Goal: Transaction & Acquisition: Purchase product/service

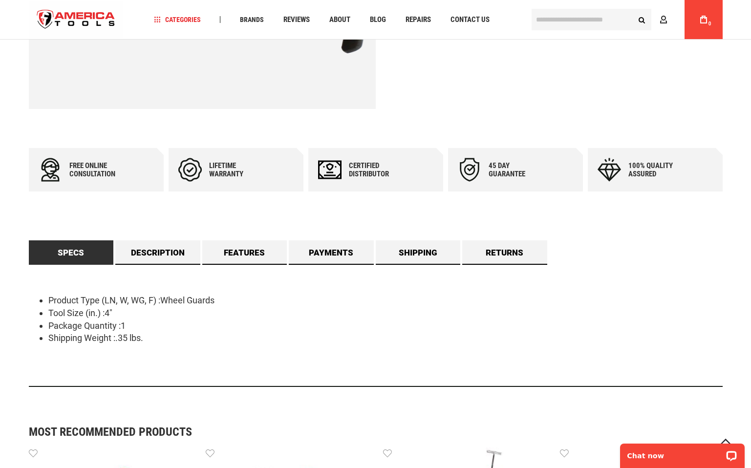
scroll to position [426, 0]
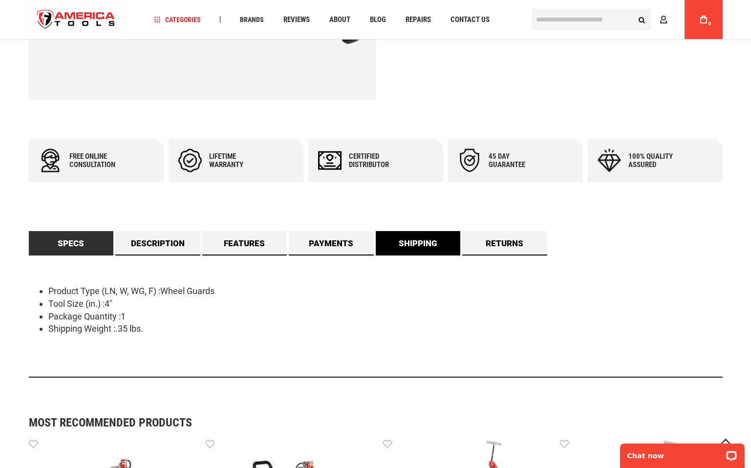
click at [410, 239] on link "Shipping" at bounding box center [418, 243] width 85 height 24
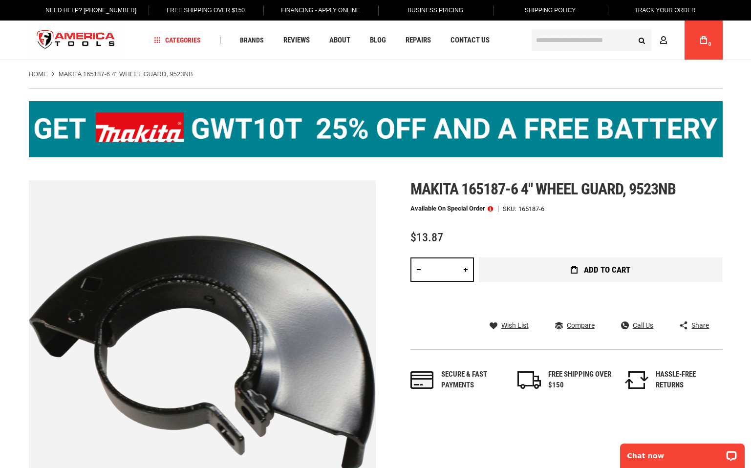
scroll to position [0, 0]
click at [600, 272] on span "Add to Cart" at bounding box center [607, 270] width 46 height 8
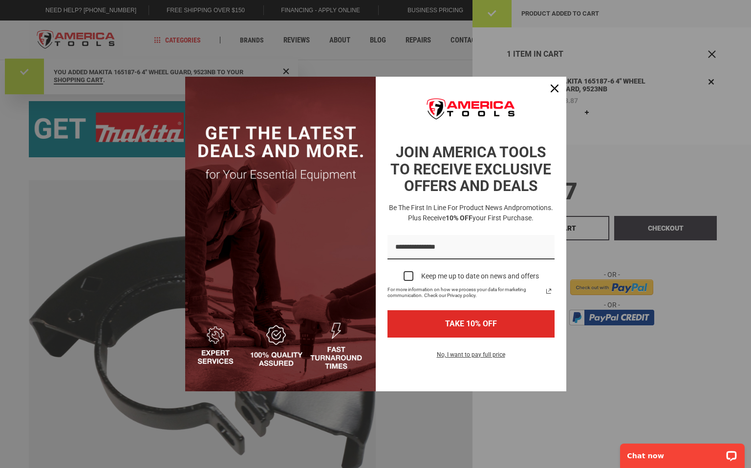
click at [299, 132] on img "Marketing offer form" at bounding box center [280, 234] width 191 height 315
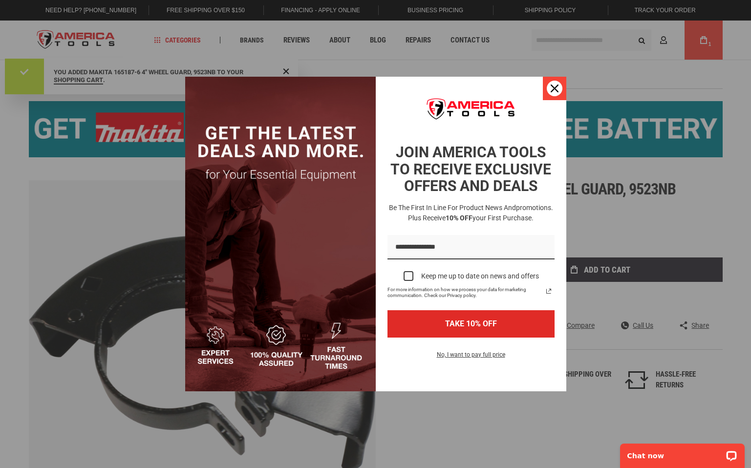
click at [551, 92] on icon "close icon" at bounding box center [555, 89] width 8 height 8
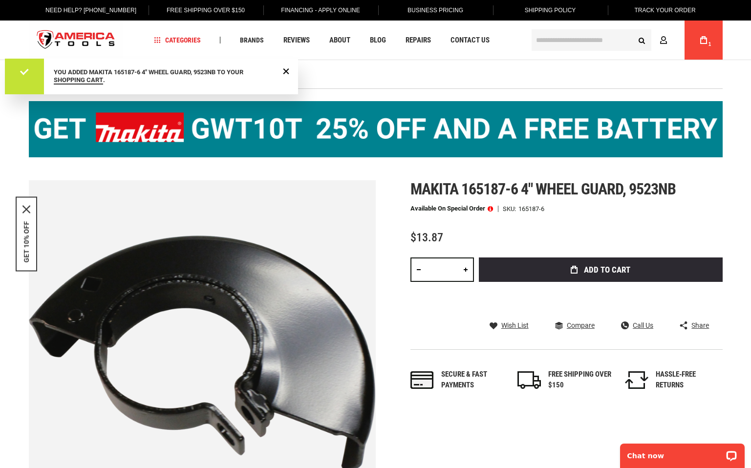
drag, startPoint x: 299, startPoint y: 125, endPoint x: 249, endPoint y: 126, distance: 49.9
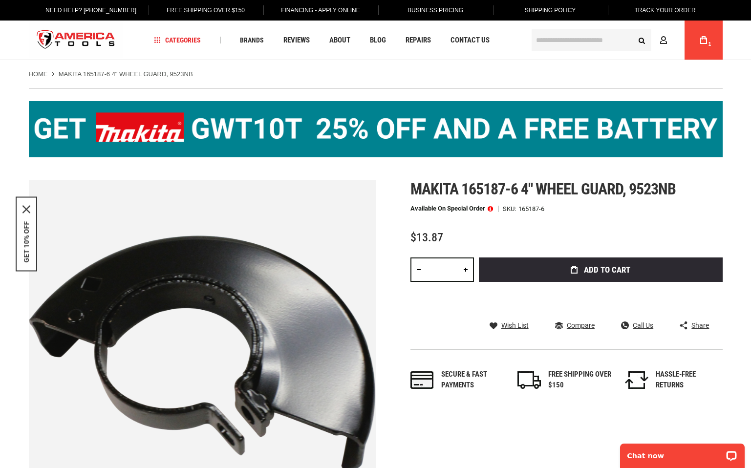
click at [83, 73] on strong "MAKITA 165187-6 4" WHEEL GUARD, 9523NB" at bounding box center [126, 73] width 134 height 7
click at [35, 229] on div "GET 10% OFF" at bounding box center [27, 234] width 22 height 75
click at [24, 235] on button "GET 10% OFF" at bounding box center [26, 242] width 8 height 42
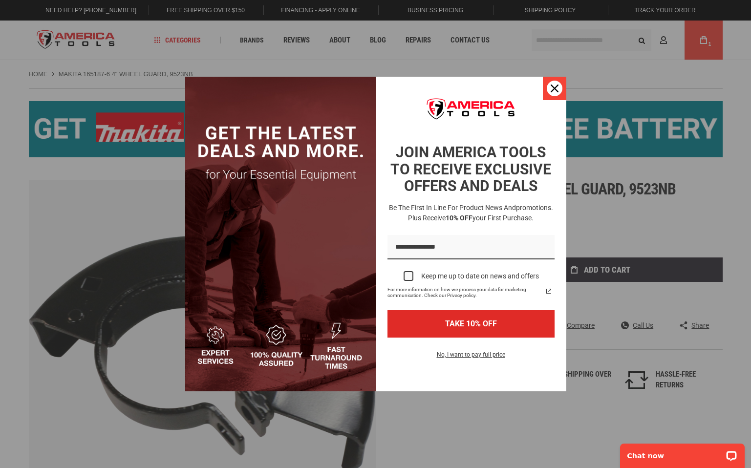
click at [557, 92] on icon "close icon" at bounding box center [555, 89] width 8 height 8
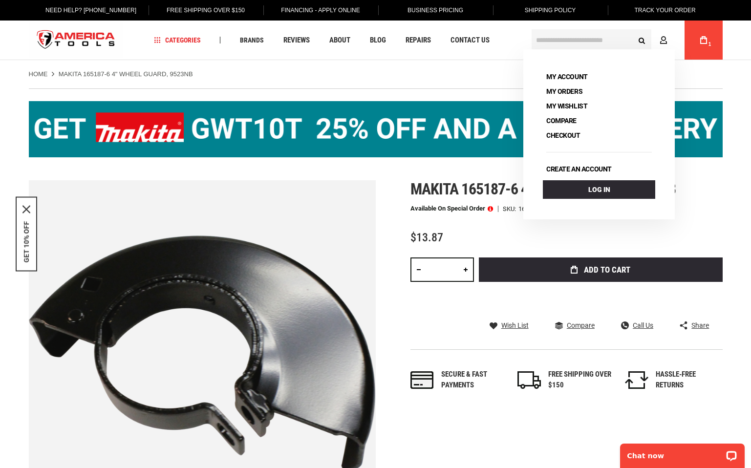
click at [704, 45] on link "My Cart 1" at bounding box center [703, 40] width 19 height 39
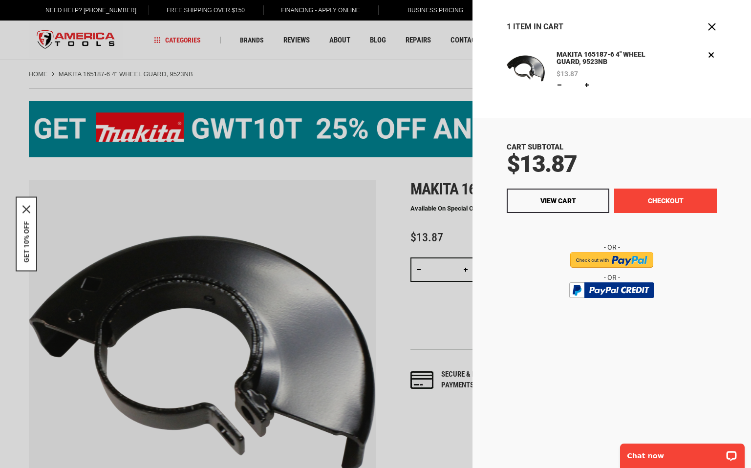
click at [654, 199] on button "Checkout" at bounding box center [665, 201] width 103 height 24
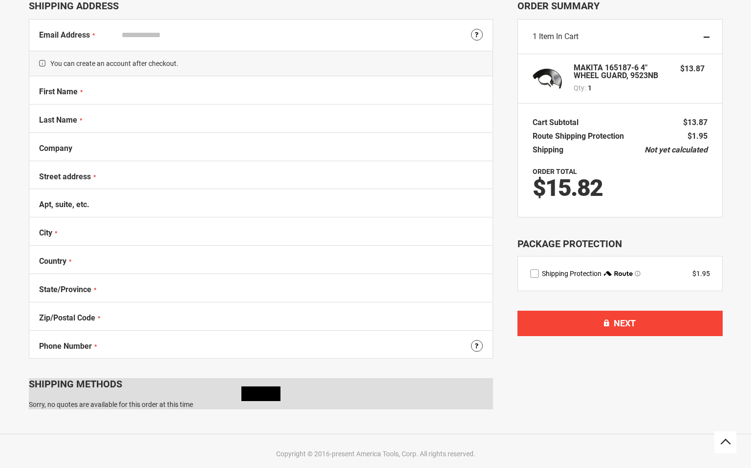
select select "**"
